Goal: Task Accomplishment & Management: Manage account settings

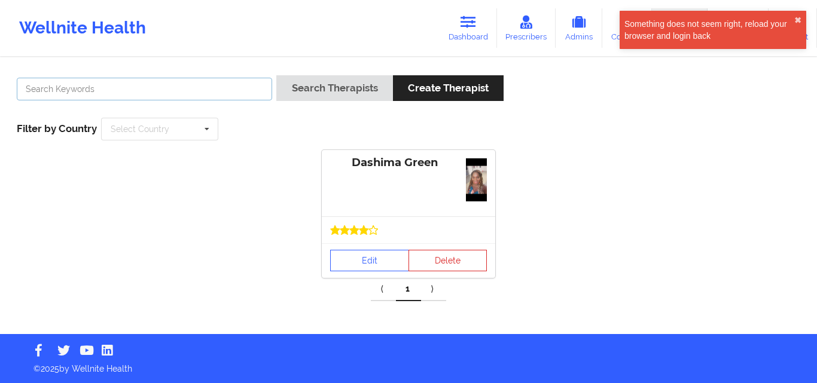
click at [202, 91] on input "text" at bounding box center [144, 89] width 255 height 23
paste input "Assumy [PERSON_NAME]"
type input "Assumy [PERSON_NAME]"
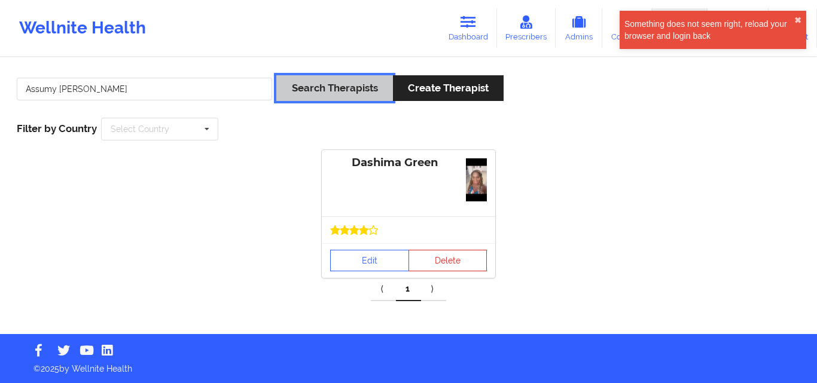
click at [314, 86] on button "Search Therapists" at bounding box center [334, 88] width 116 height 26
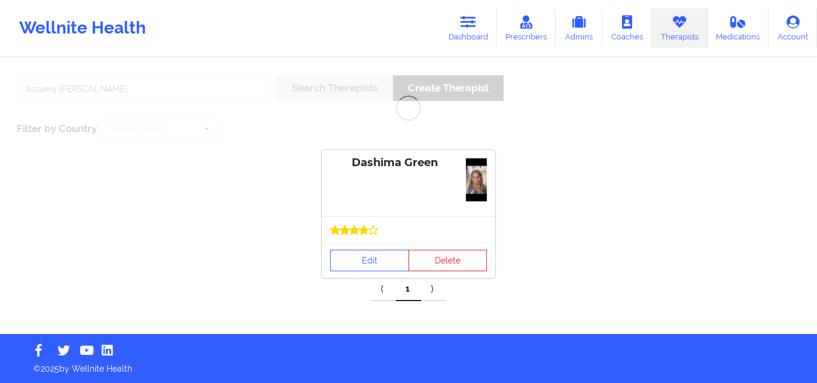
click at [637, 192] on div "Dashima Green Edit Delete" at bounding box center [408, 214] width 808 height 128
click at [680, 169] on div "Dashima Green Edit Delete" at bounding box center [408, 214] width 808 height 128
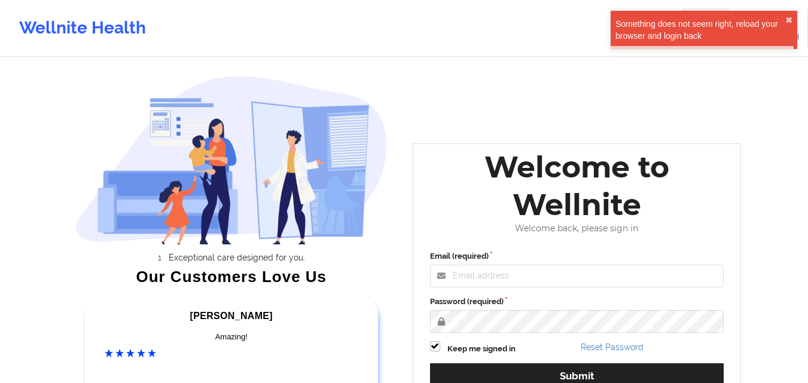
scroll to position [84, 0]
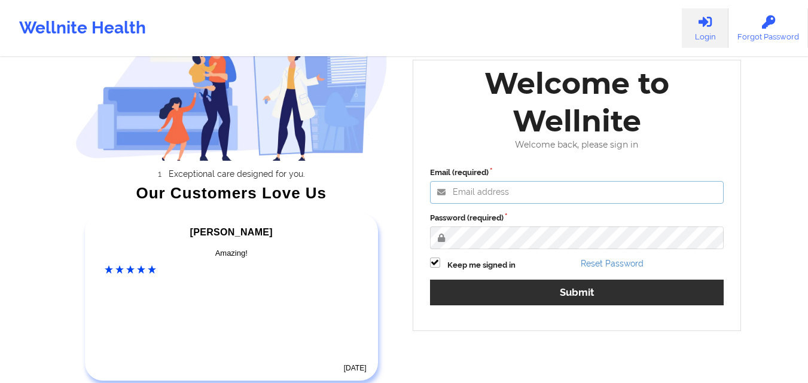
type input "[EMAIL_ADDRESS][DOMAIN_NAME]"
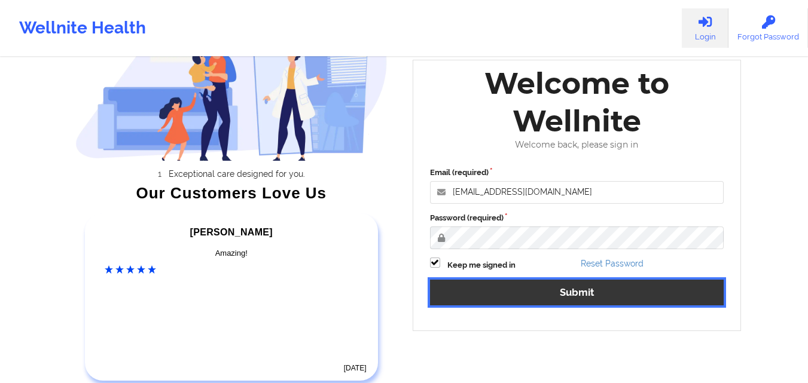
click at [591, 295] on button "Submit" at bounding box center [577, 293] width 294 height 26
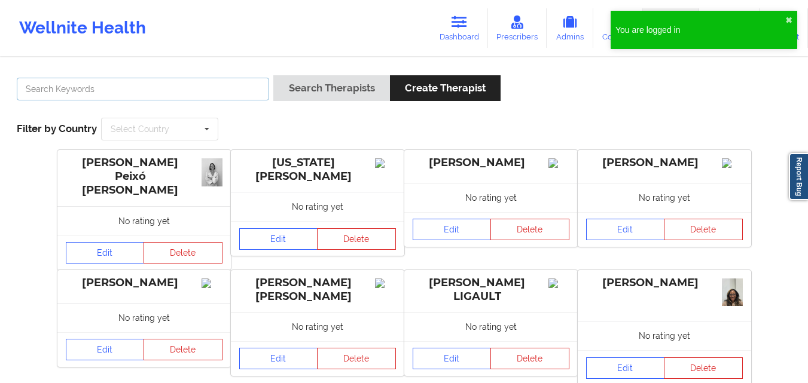
click at [193, 92] on input "text" at bounding box center [143, 89] width 252 height 23
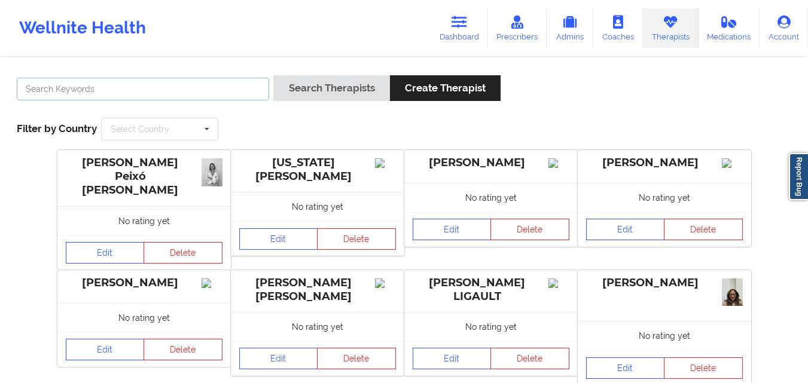
paste input "Assumy [PERSON_NAME]"
type input "Assumy [PERSON_NAME]"
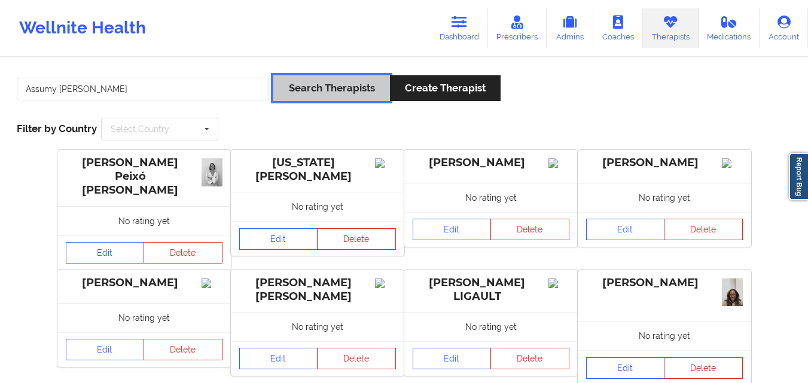
click at [306, 87] on button "Search Therapists" at bounding box center [331, 88] width 116 height 26
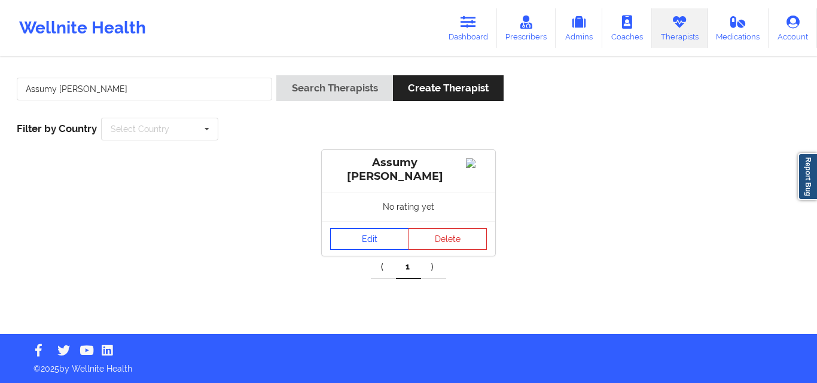
click at [382, 240] on link "Edit" at bounding box center [369, 239] width 79 height 22
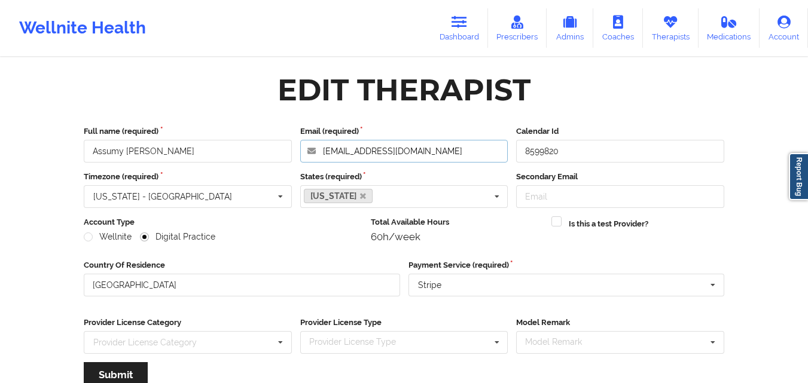
click at [411, 147] on input "[EMAIL_ADDRESS][DOMAIN_NAME]" at bounding box center [404, 151] width 208 height 23
drag, startPoint x: 160, startPoint y: 155, endPoint x: 86, endPoint y: 151, distance: 74.9
click at [86, 151] on input "Assumy [PERSON_NAME]" at bounding box center [188, 151] width 208 height 23
click at [671, 31] on link "Therapists" at bounding box center [671, 27] width 56 height 39
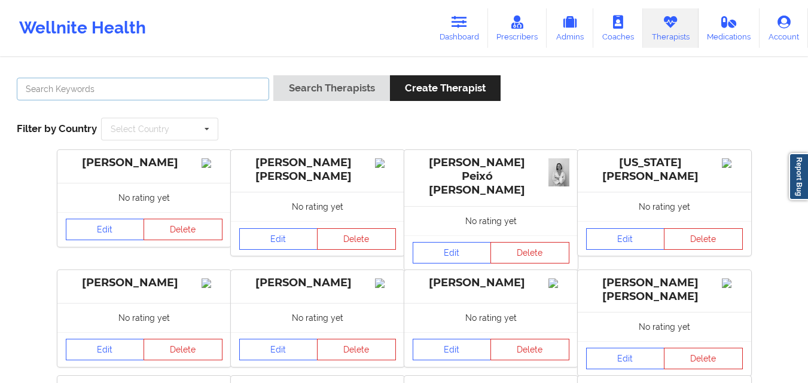
click at [154, 84] on input "text" at bounding box center [143, 89] width 252 height 23
paste input "[PERSON_NAME]"
type input "[PERSON_NAME]"
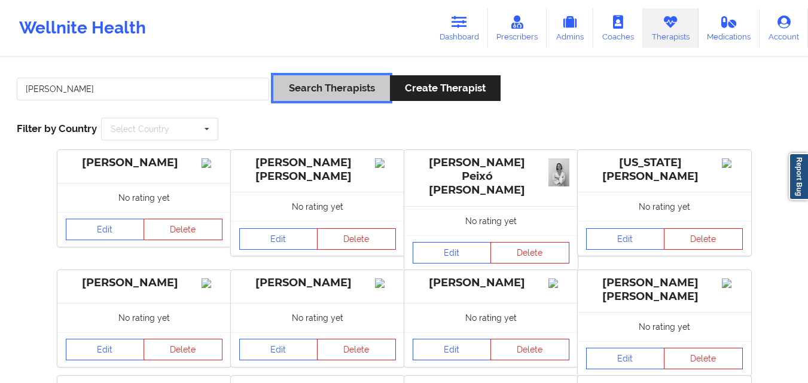
click at [377, 83] on button "Search Therapists" at bounding box center [331, 88] width 116 height 26
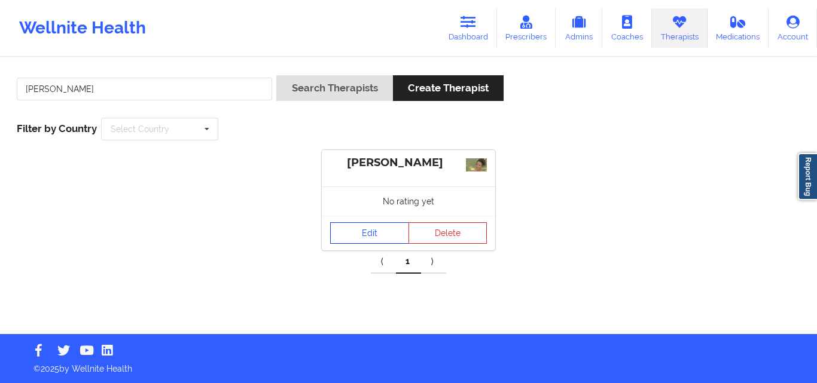
click at [384, 222] on link "Edit" at bounding box center [369, 233] width 79 height 22
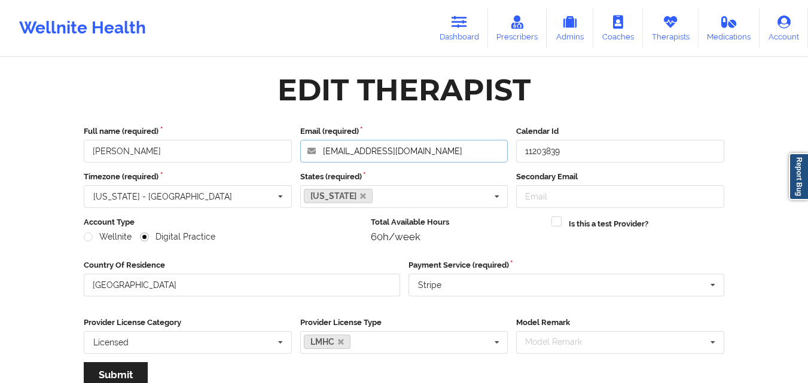
click at [460, 151] on input "[EMAIL_ADDRESS][DOMAIN_NAME]" at bounding box center [404, 151] width 208 height 23
click at [215, 106] on div "Edit Therapist" at bounding box center [403, 90] width 657 height 38
